Goal: Find specific page/section: Find specific page/section

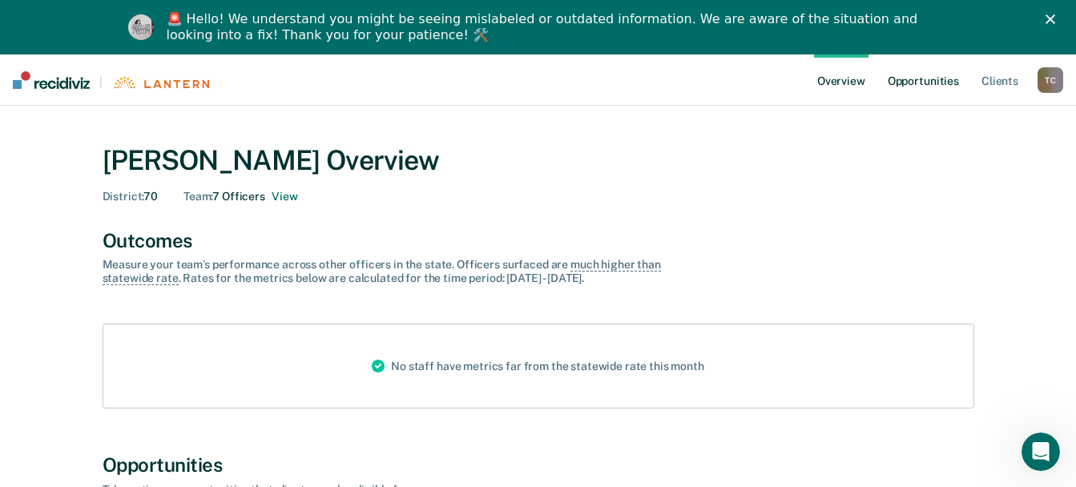
click at [934, 85] on link "Opportunities" at bounding box center [924, 79] width 78 height 51
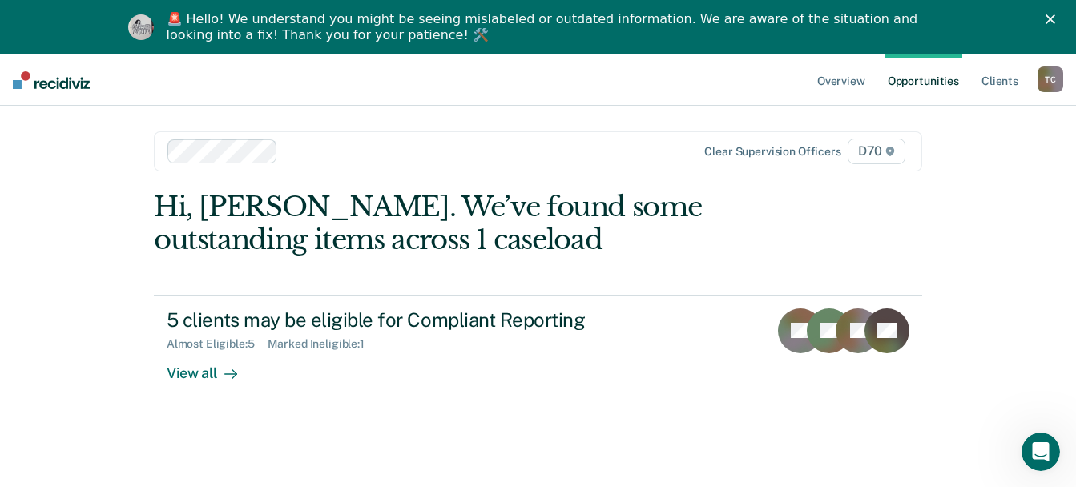
click at [883, 150] on span "D70" at bounding box center [877, 152] width 58 height 26
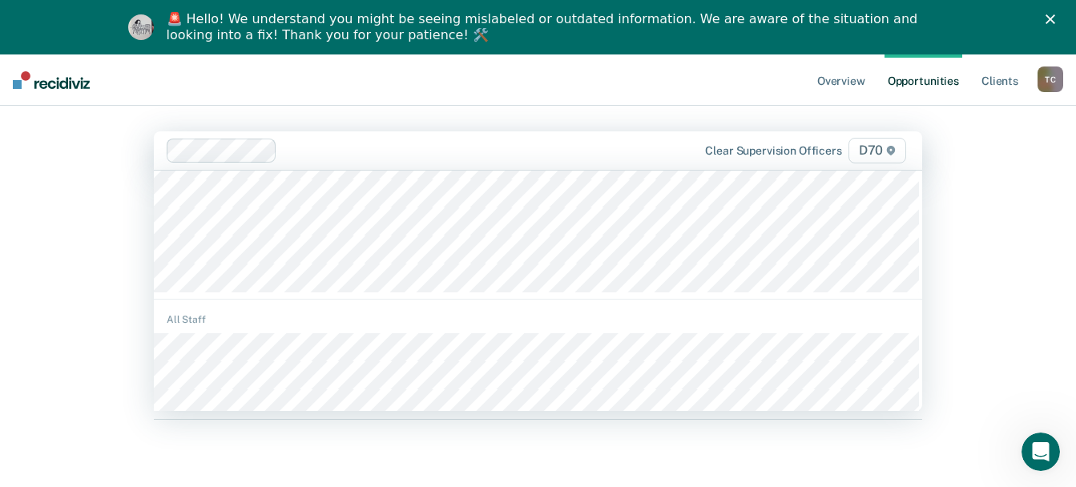
scroll to position [222, 0]
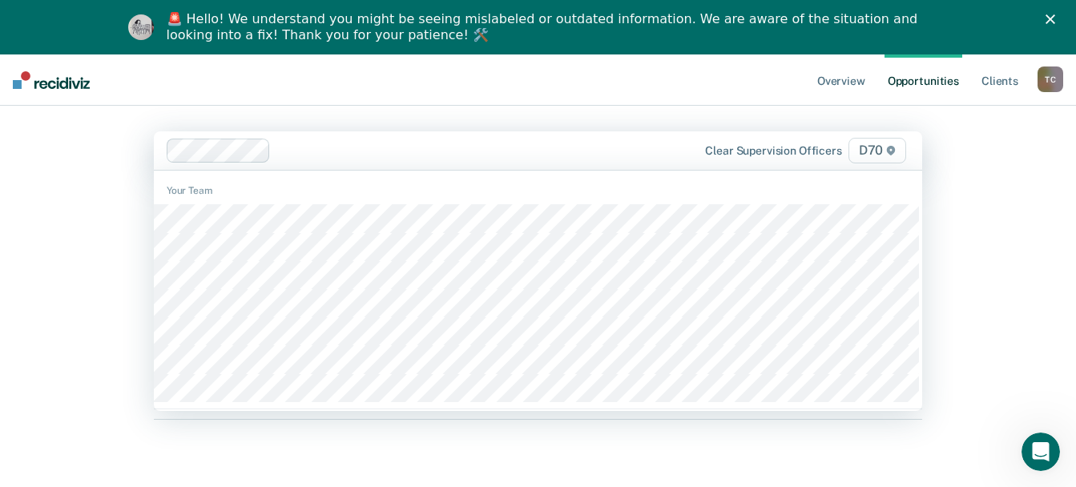
click at [875, 152] on span "D70" at bounding box center [878, 151] width 58 height 26
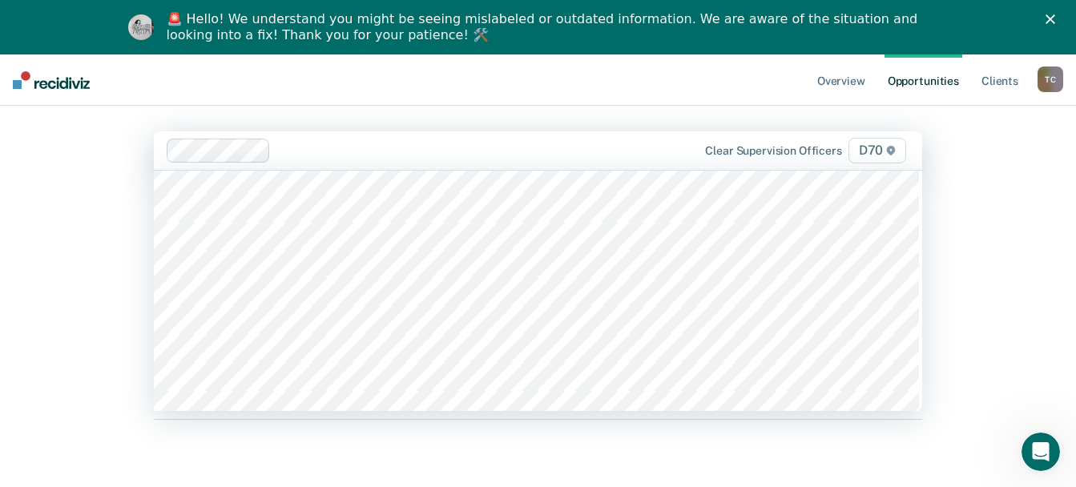
scroll to position [1251, 0]
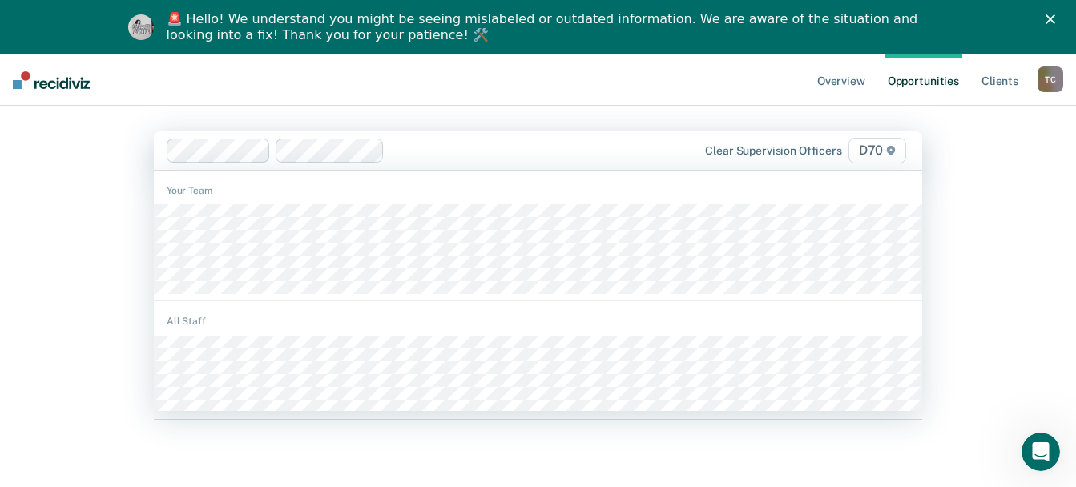
click at [877, 151] on span "D70" at bounding box center [878, 151] width 58 height 26
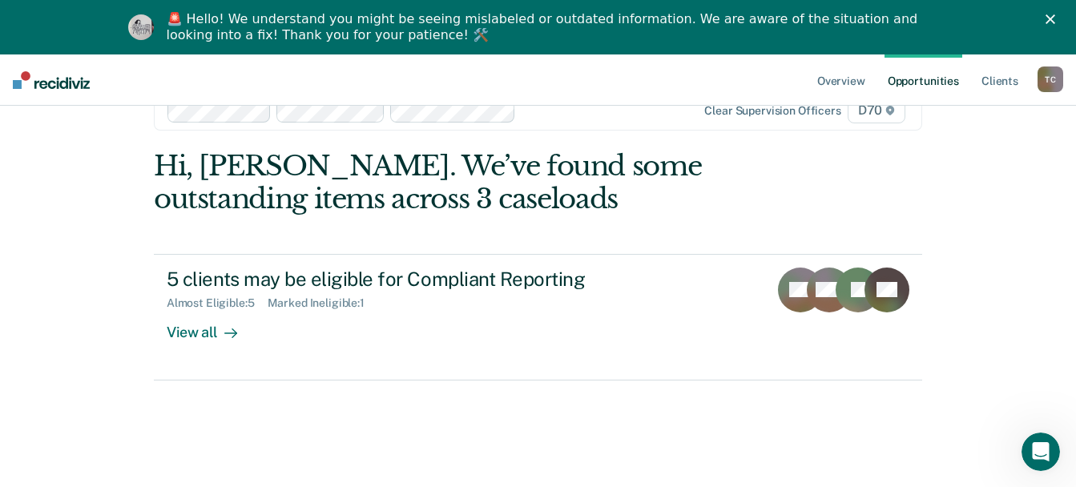
scroll to position [31, 0]
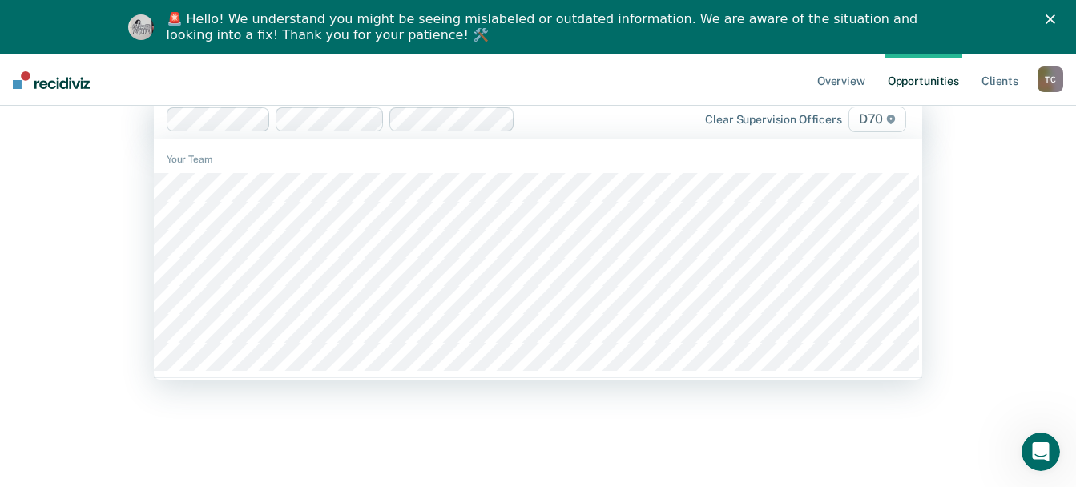
click at [874, 119] on span "D70" at bounding box center [878, 120] width 58 height 26
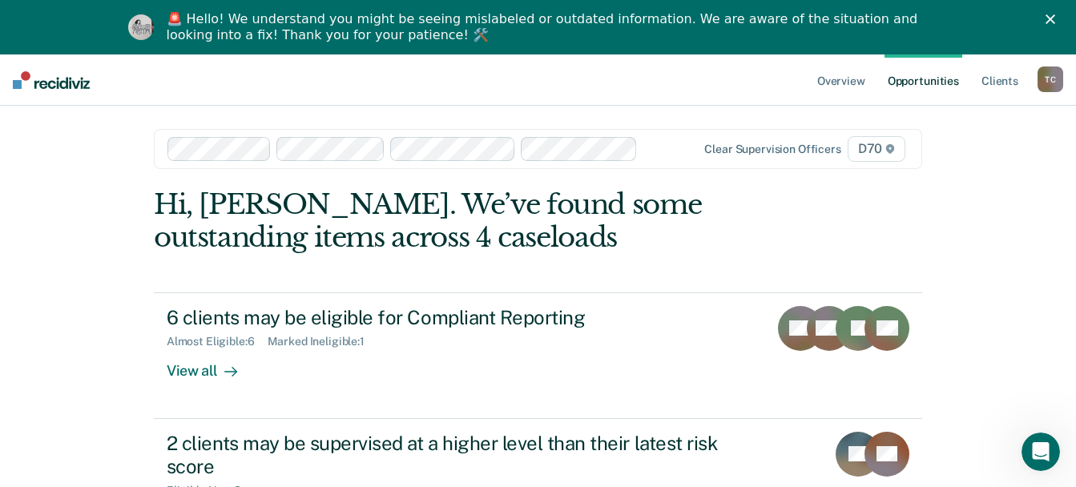
scroll to position [0, 0]
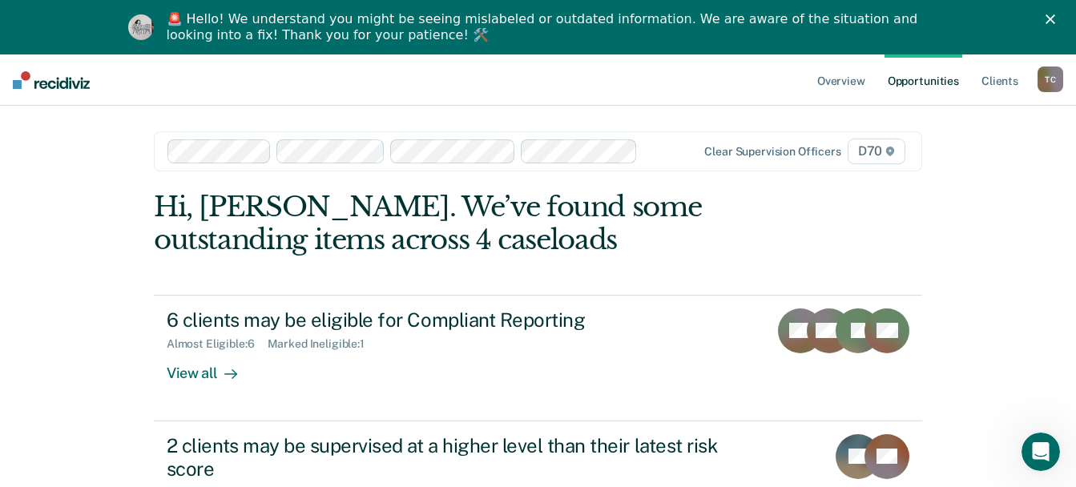
click at [878, 151] on span "D70" at bounding box center [877, 152] width 58 height 26
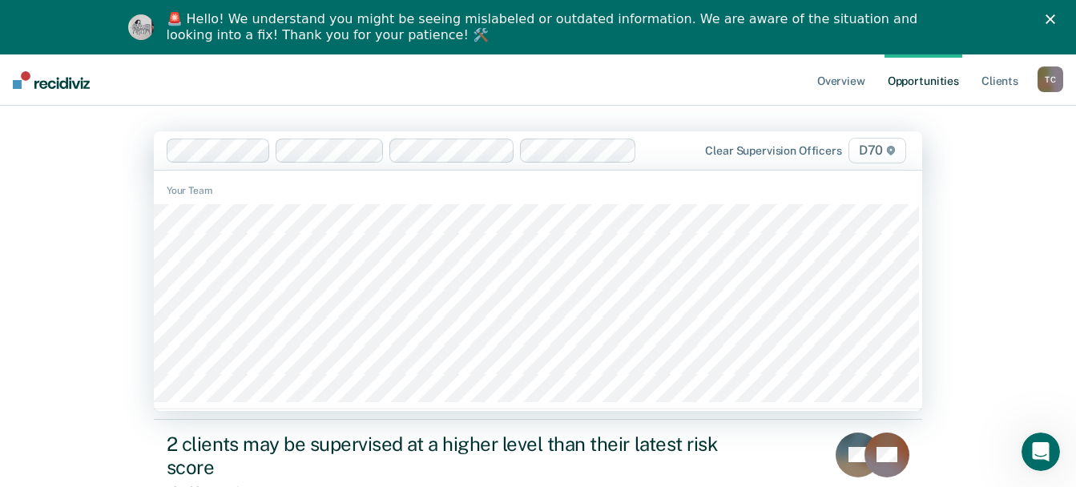
click at [1060, 12] on div "🚨 Hello! We understand you might be seeing mislabeled or outdated information. …" at bounding box center [538, 27] width 1076 height 42
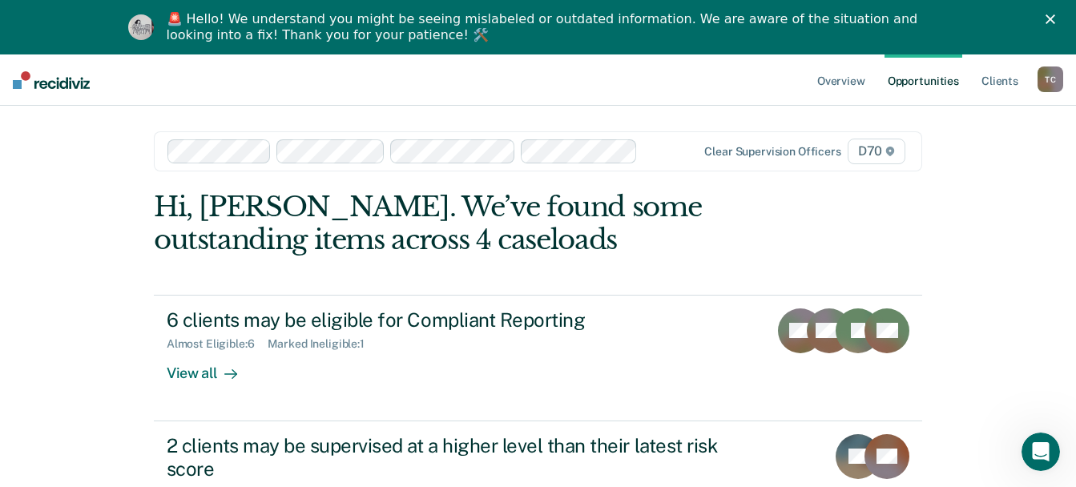
click at [1055, 14] on icon "Close" at bounding box center [1051, 19] width 10 height 10
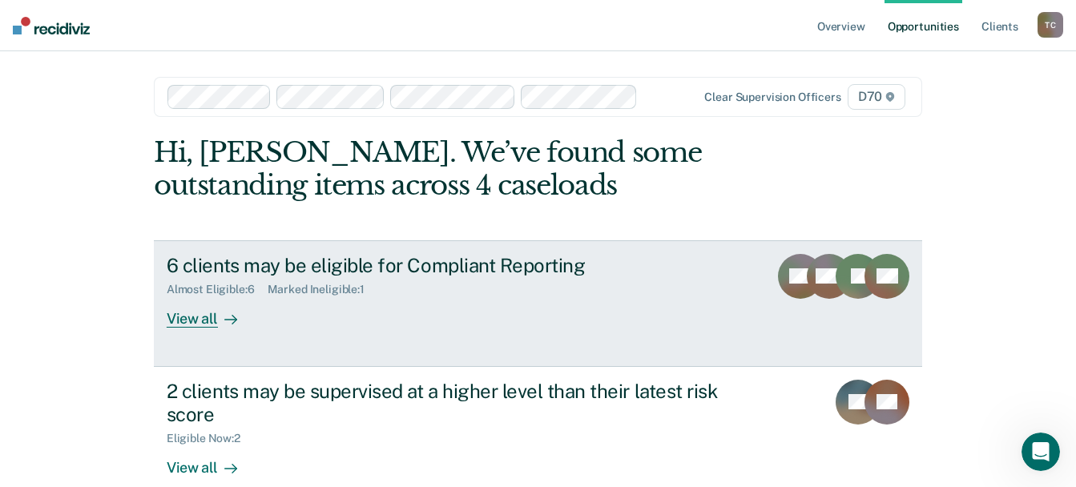
click at [192, 321] on div "View all" at bounding box center [212, 312] width 90 height 31
